Goal: Information Seeking & Learning: Find specific fact

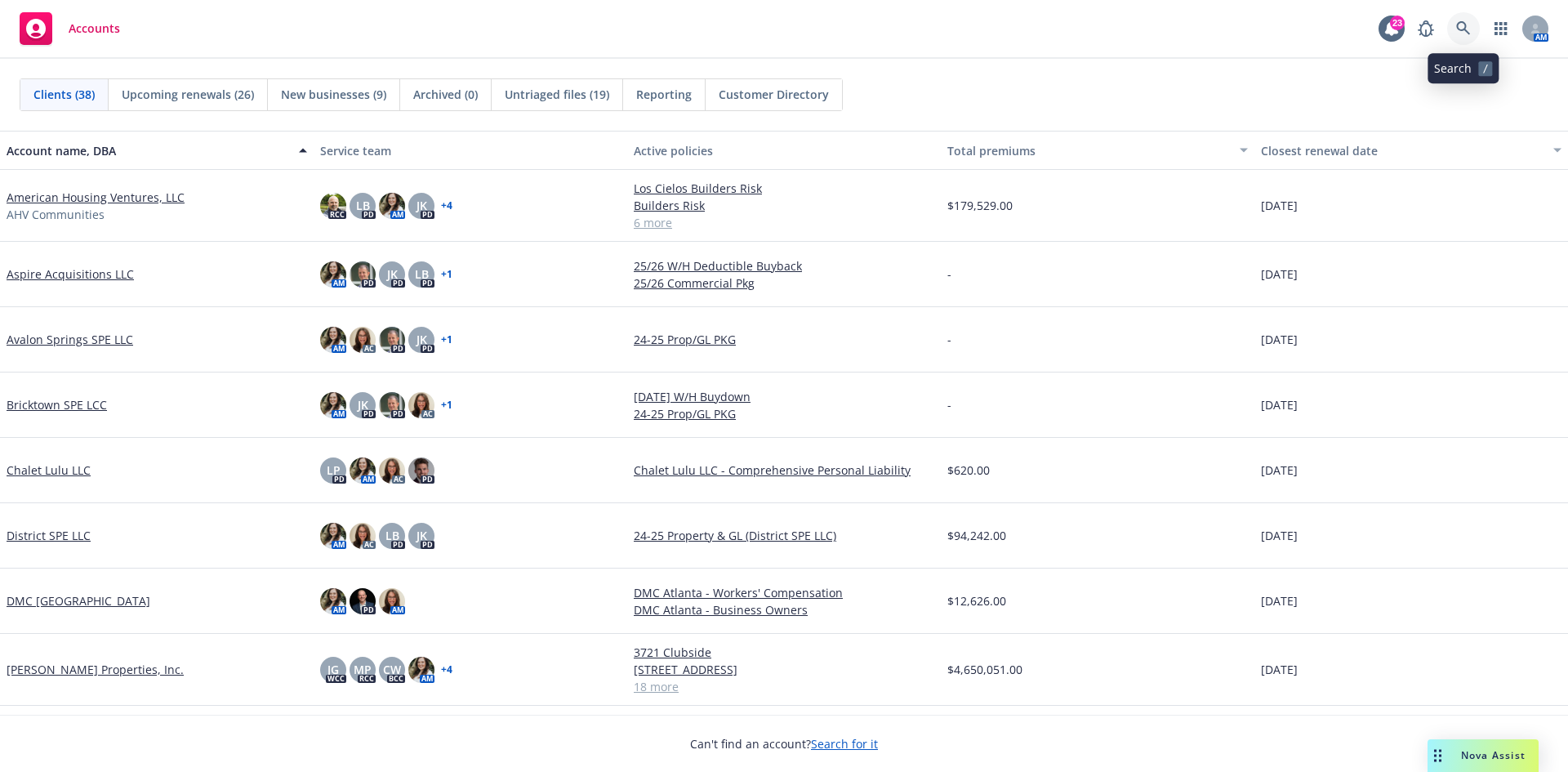
click at [1470, 24] on icon at bounding box center [1463, 28] width 15 height 15
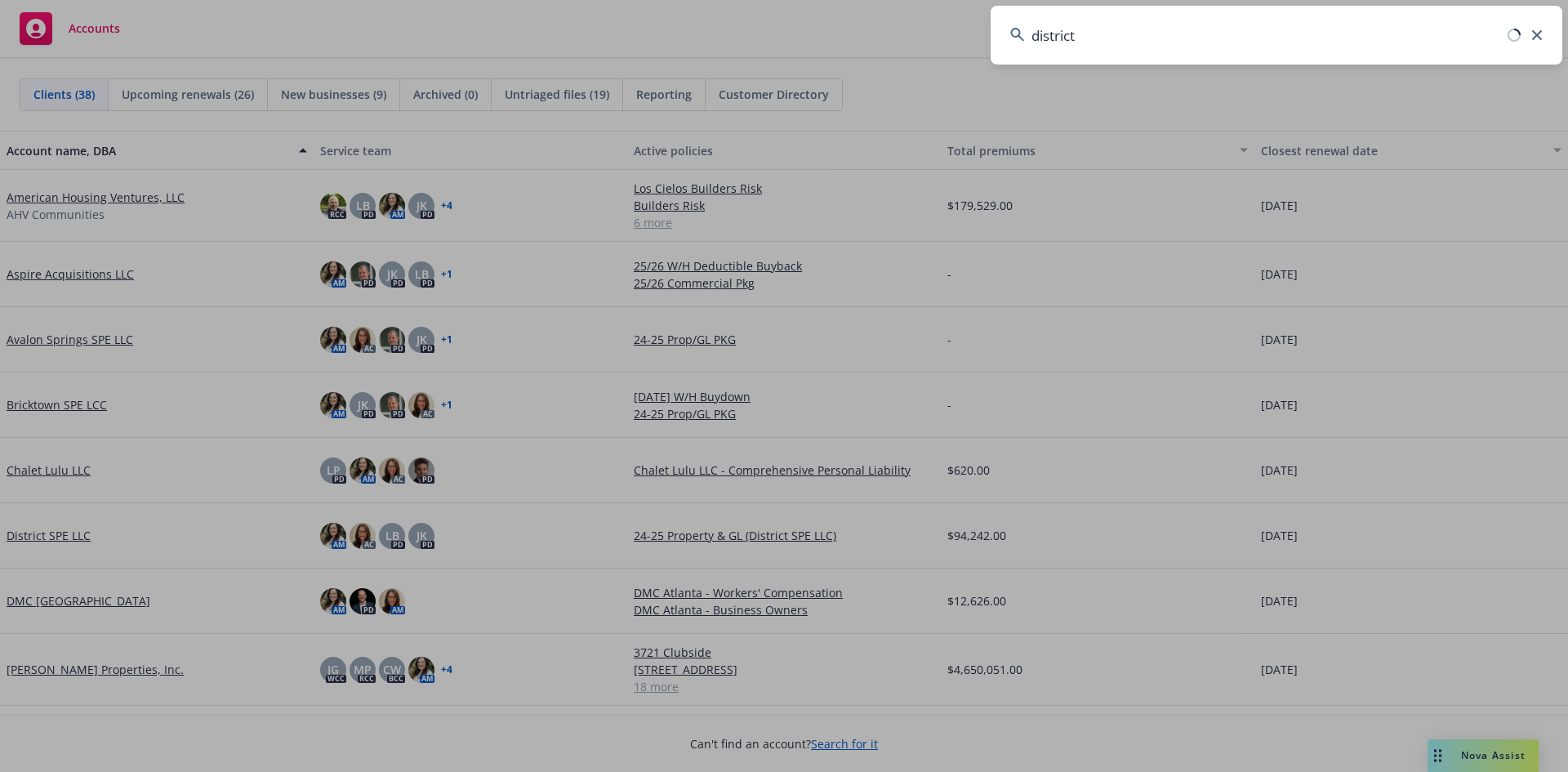
type input "district"
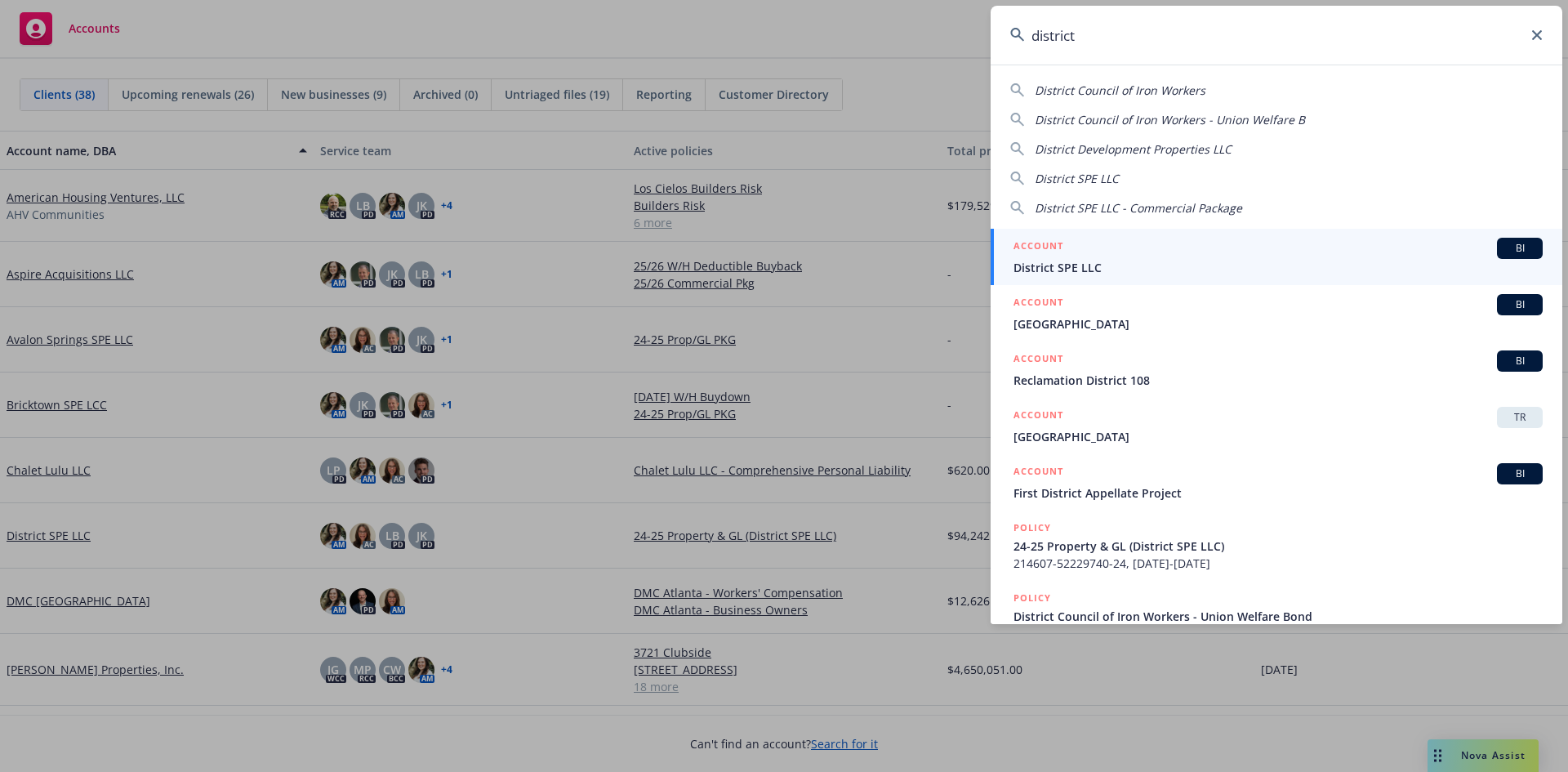
click at [1247, 251] on div "ACCOUNT BI" at bounding box center [1278, 248] width 529 height 21
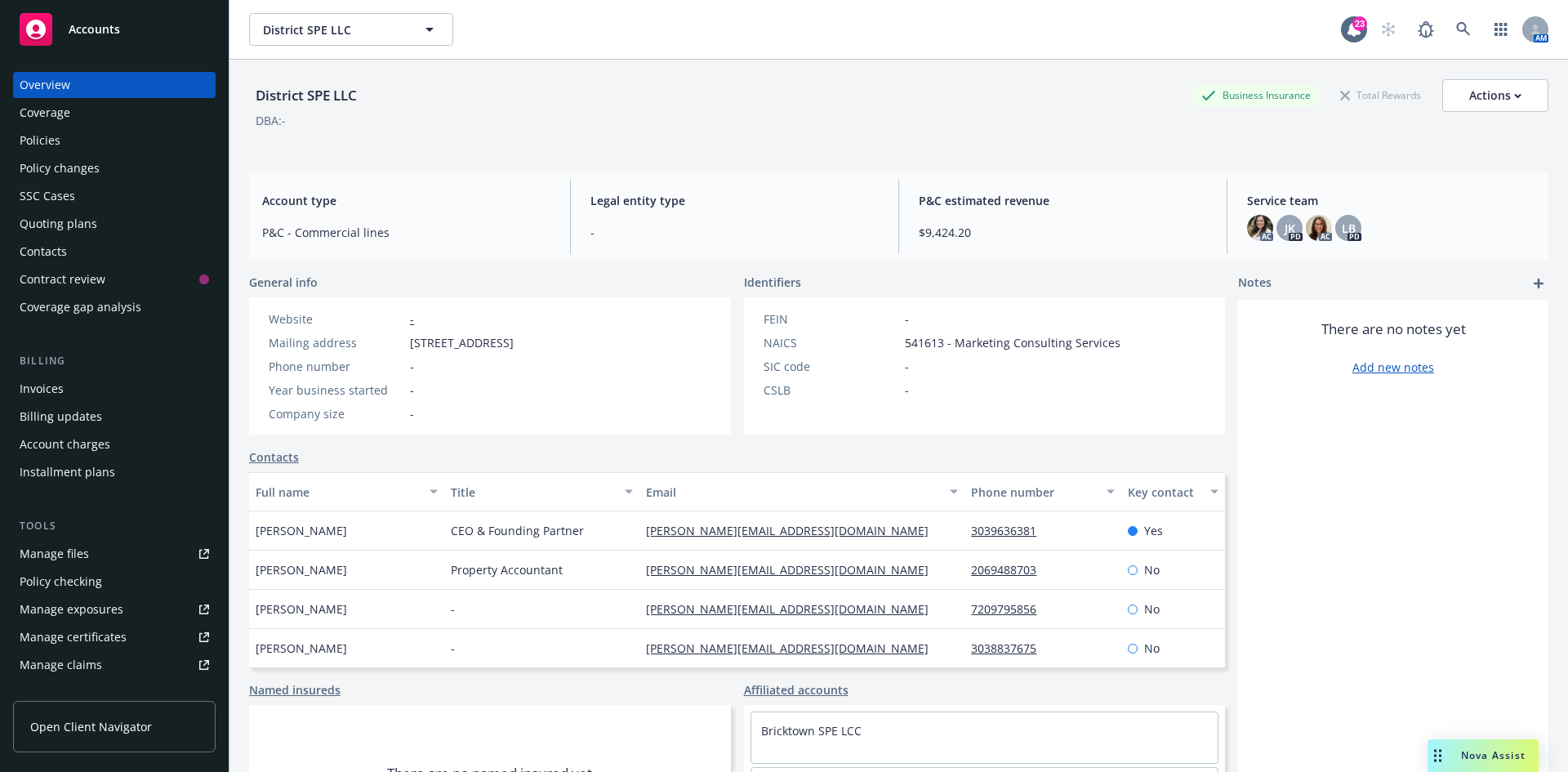
drag, startPoint x: 409, startPoint y: 344, endPoint x: 536, endPoint y: 343, distance: 127.0
click at [520, 343] on div "Mailing address [STREET_ADDRESS]" at bounding box center [391, 343] width 258 height 17
copy span "[STREET_ADDRESS]"
click at [71, 141] on div "Policies" at bounding box center [113, 141] width 189 height 26
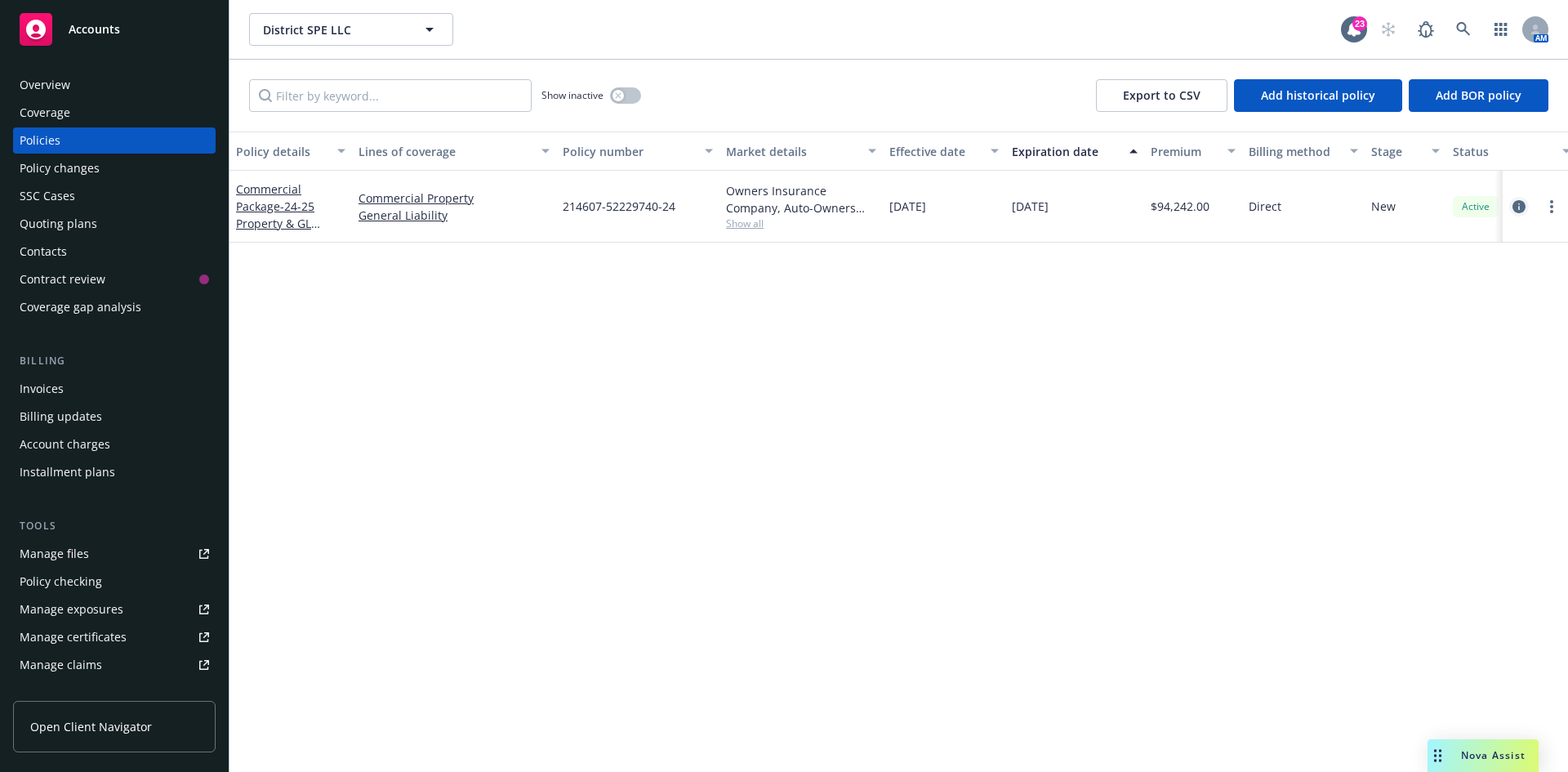
click at [1516, 203] on icon "circleInformation" at bounding box center [1518, 206] width 13 height 13
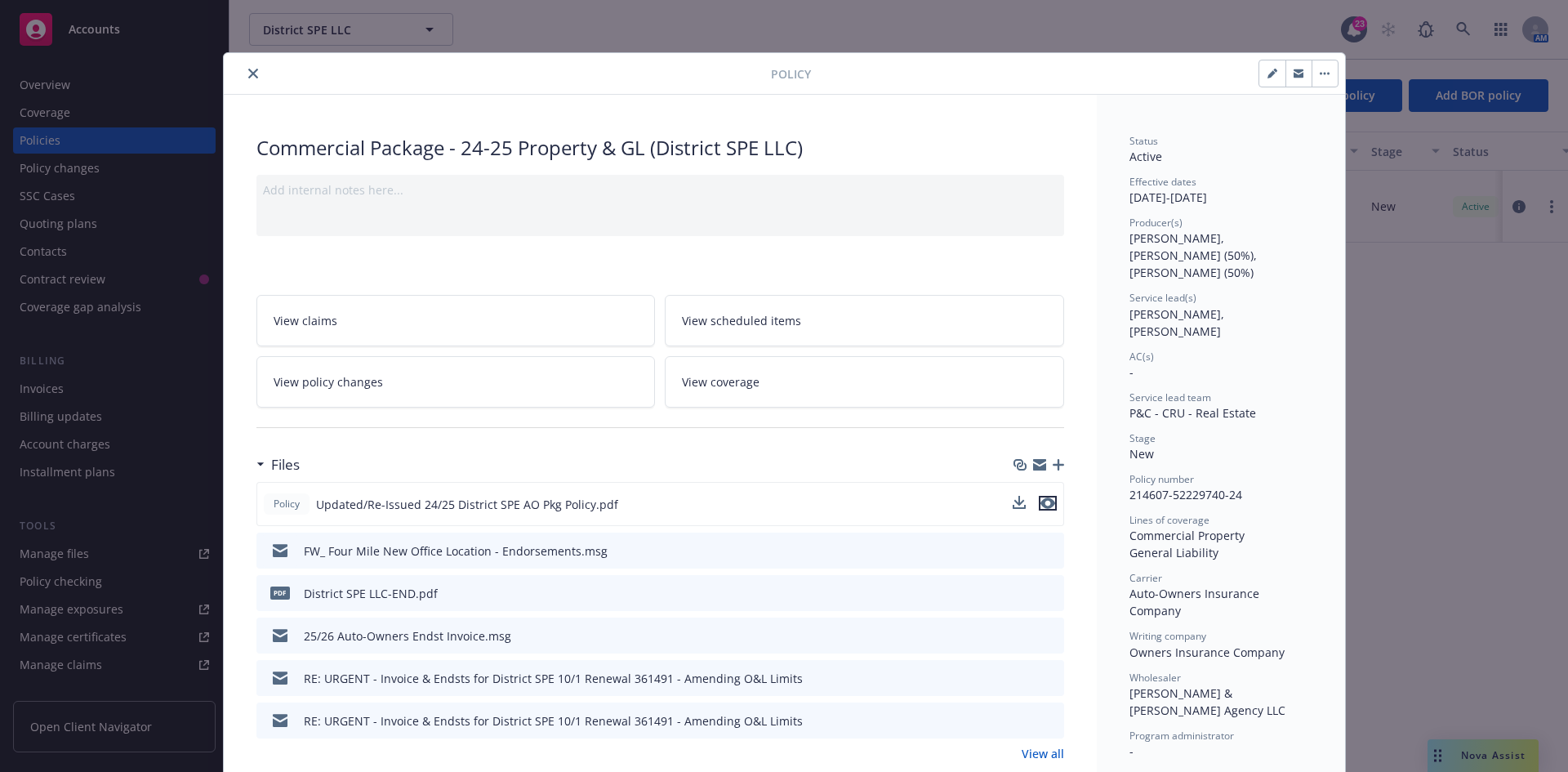
click at [1041, 504] on icon "preview file" at bounding box center [1048, 503] width 15 height 11
